Goal: Information Seeking & Learning: Learn about a topic

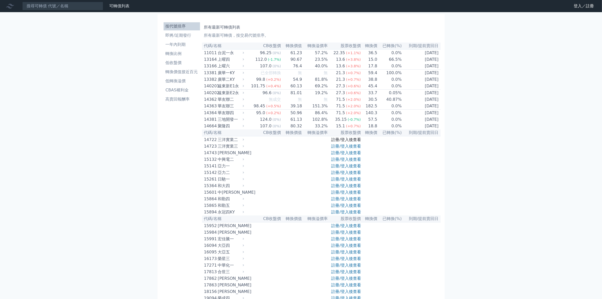
click at [336, 142] on link "註冊/登入後查看" at bounding box center [346, 139] width 30 height 5
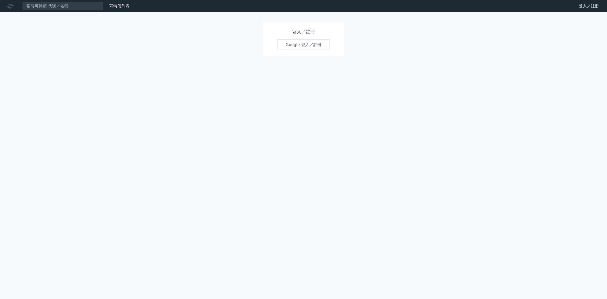
click at [307, 47] on link "Google 登入／註冊" at bounding box center [303, 44] width 53 height 11
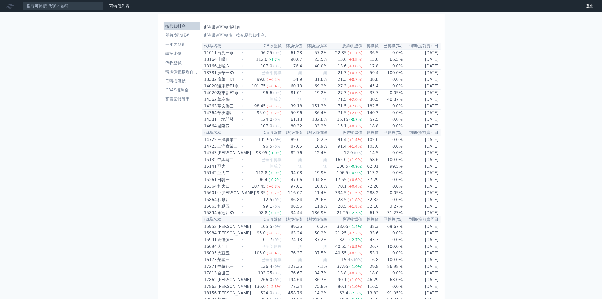
click at [179, 28] on li "按代號排序" at bounding box center [182, 26] width 36 height 6
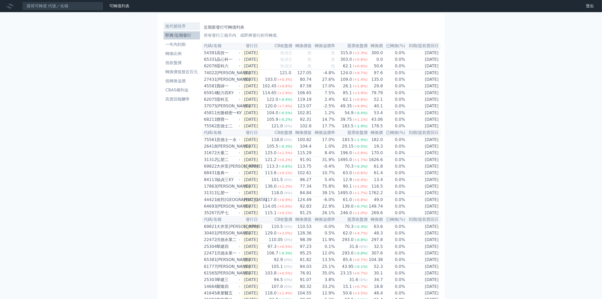
click at [177, 26] on li "按代號排序" at bounding box center [182, 26] width 36 height 6
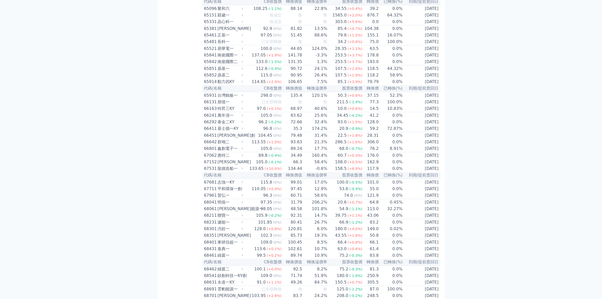
scroll to position [2370, 0]
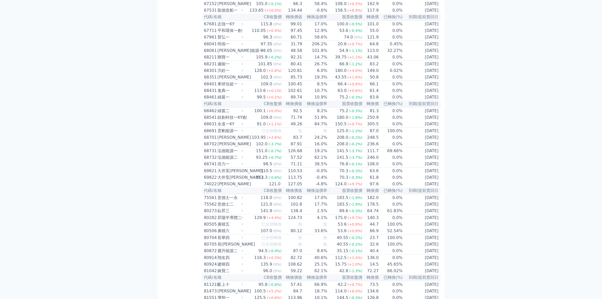
click at [232, 13] on div "龍德造船一" at bounding box center [229, 10] width 25 height 6
click at [234, 13] on div "龍德造船一" at bounding box center [229, 10] width 25 height 6
click at [264, 13] on div "133.65" at bounding box center [257, 10] width 16 height 6
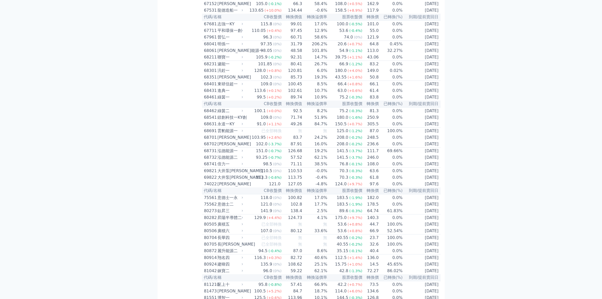
click at [437, 14] on td "[DATE]" at bounding box center [422, 10] width 38 height 7
